Goal: Learn about a topic: Learn about a topic

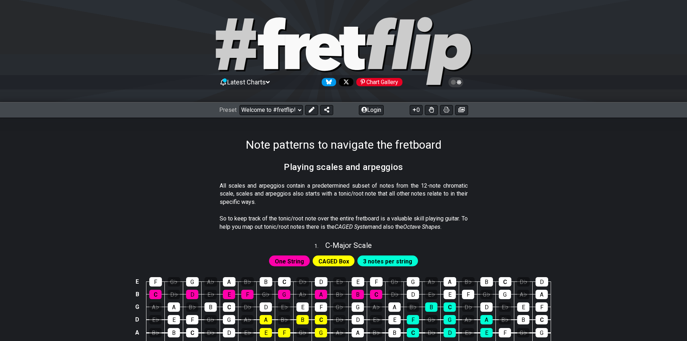
click at [551, 221] on section "So to keep track of the tonic/root note over the entire fretboard is a valuable…" at bounding box center [343, 224] width 563 height 25
drag, startPoint x: 548, startPoint y: 203, endPoint x: 511, endPoint y: 179, distance: 45.0
click at [511, 179] on section "All scales and arpeggios contain a predetermined subset of notes from the 12-no…" at bounding box center [343, 195] width 563 height 33
click at [569, 198] on section "All scales and arpeggios contain a predetermined subset of notes from the 12-no…" at bounding box center [343, 195] width 563 height 33
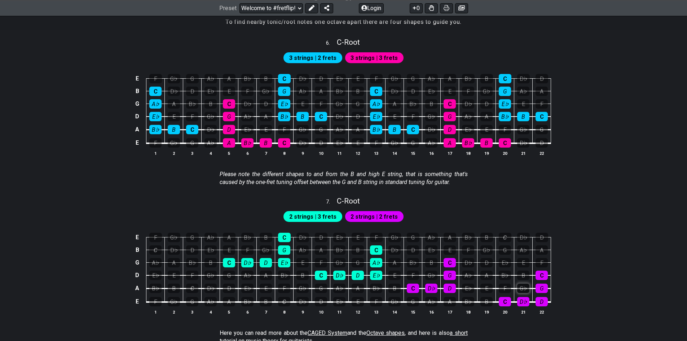
scroll to position [929, 0]
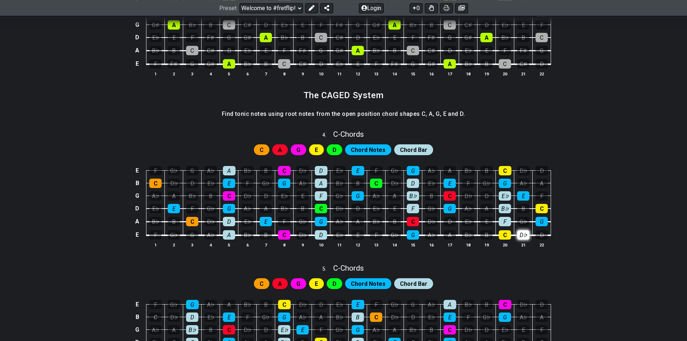
scroll to position [424, 0]
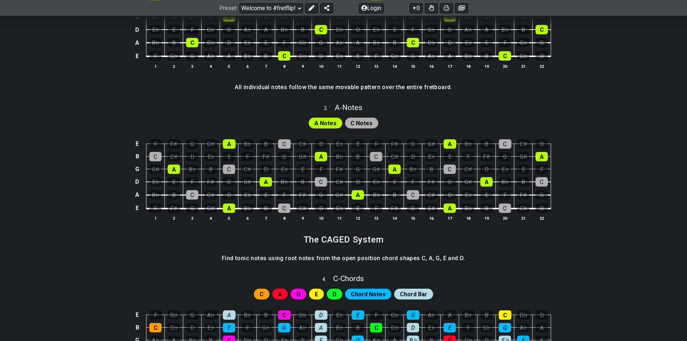
drag, startPoint x: 519, startPoint y: 232, endPoint x: 482, endPoint y: 111, distance: 126.3
click at [482, 111] on div "3 . A - Notes" at bounding box center [343, 106] width 563 height 14
select select "A"
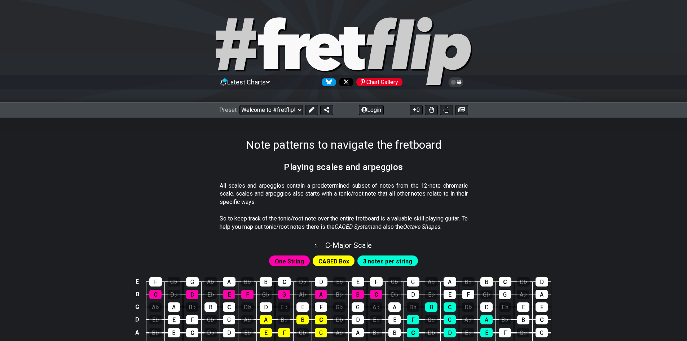
scroll to position [108, 0]
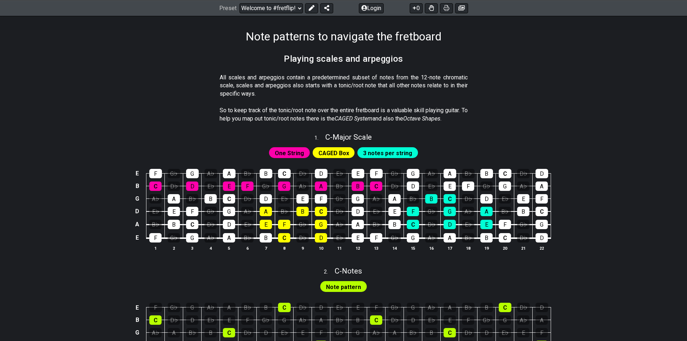
click at [407, 230] on td "G" at bounding box center [413, 232] width 18 height 14
click at [412, 237] on div "G" at bounding box center [413, 237] width 12 height 9
click at [412, 235] on div "G" at bounding box center [413, 237] width 12 height 9
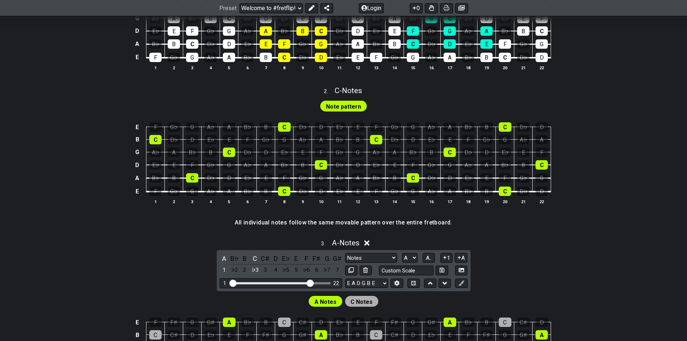
scroll to position [361, 0]
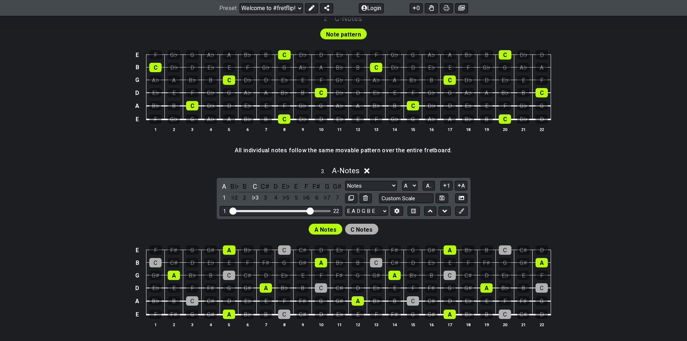
click at [550, 200] on div "3 . A - Notes A B♭ B C C♯ D E♭ E F F♯ G G♯ 1 ♭2 2 ♭3 3 4 ♭5 5 ♭6 6 ♭7 7 Notes N…" at bounding box center [343, 250] width 563 height 176
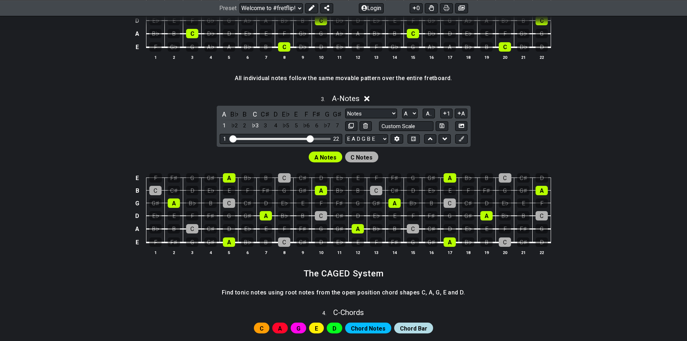
scroll to position [397, 0]
